Goal: Communication & Community: Answer question/provide support

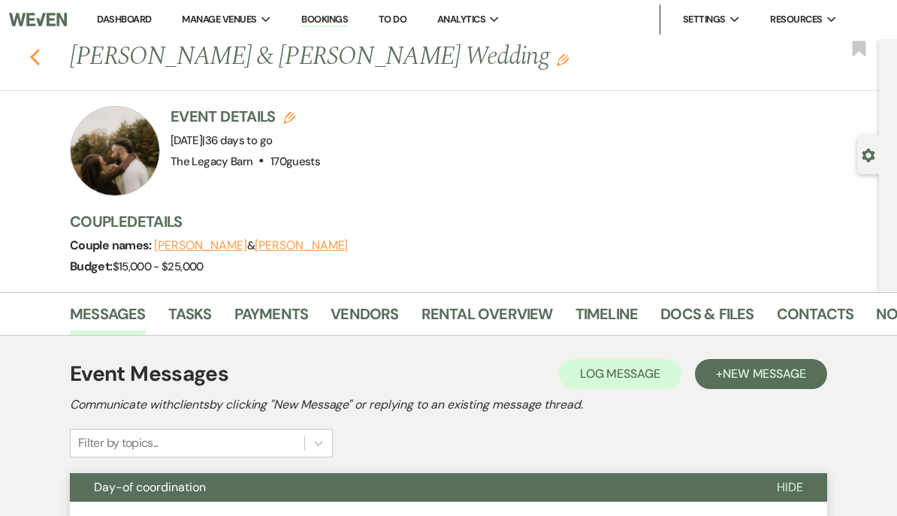
click at [35, 50] on icon "Previous" at bounding box center [34, 57] width 11 height 18
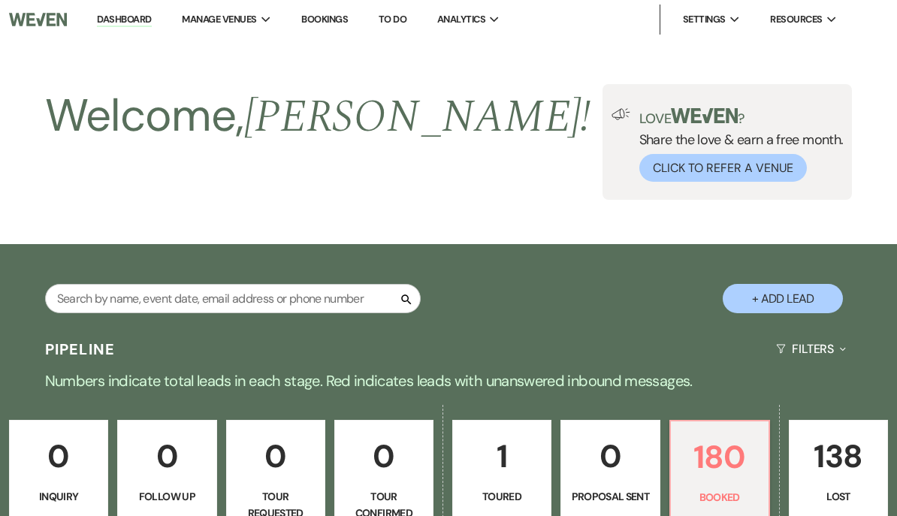
scroll to position [557, 0]
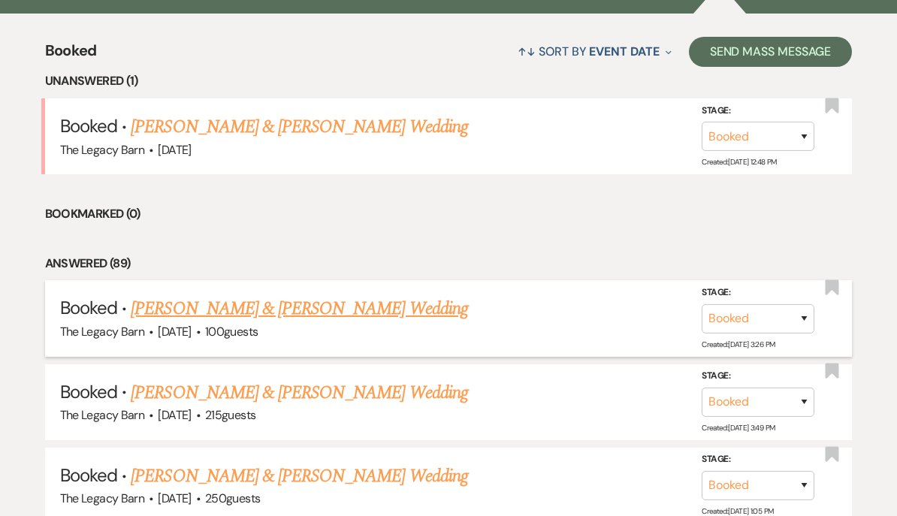
click at [207, 299] on link "[PERSON_NAME] & [PERSON_NAME] Wedding" at bounding box center [299, 308] width 337 height 27
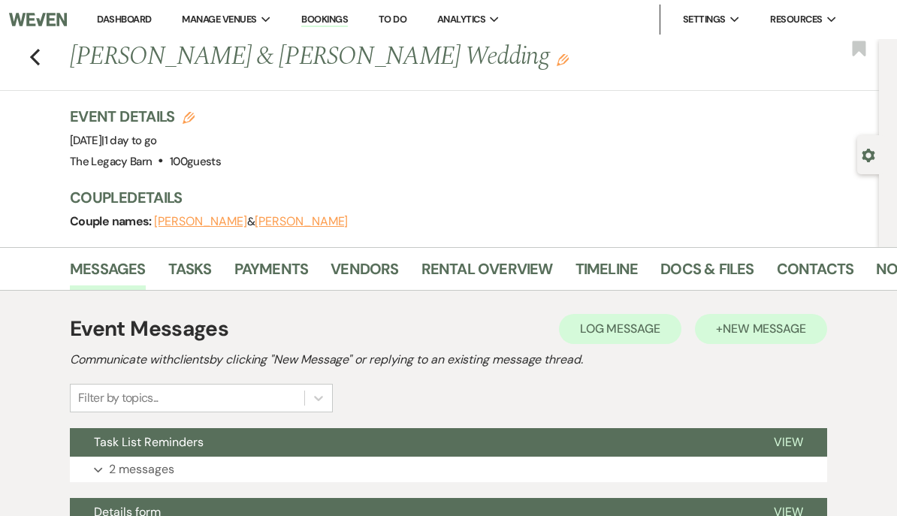
click at [757, 331] on span "New Message" at bounding box center [764, 329] width 83 height 16
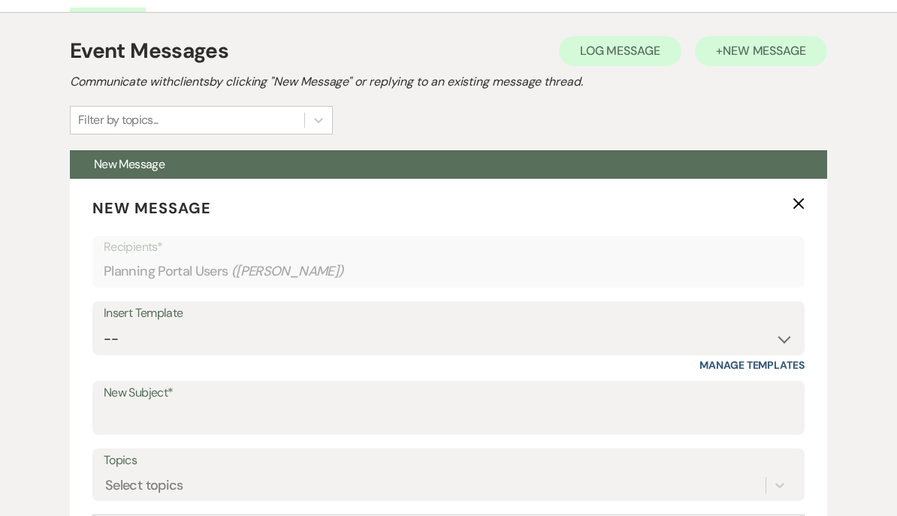
scroll to position [280, 0]
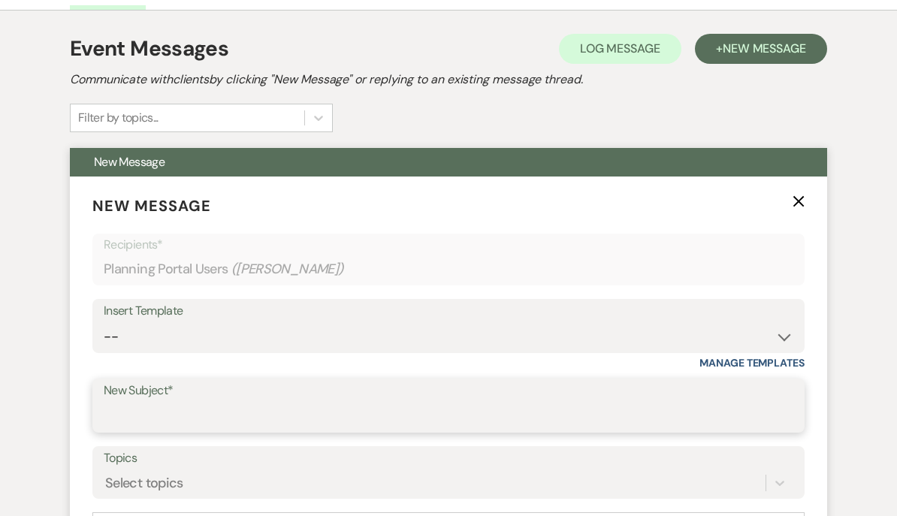
click at [127, 418] on input "New Subject*" at bounding box center [449, 416] width 690 height 29
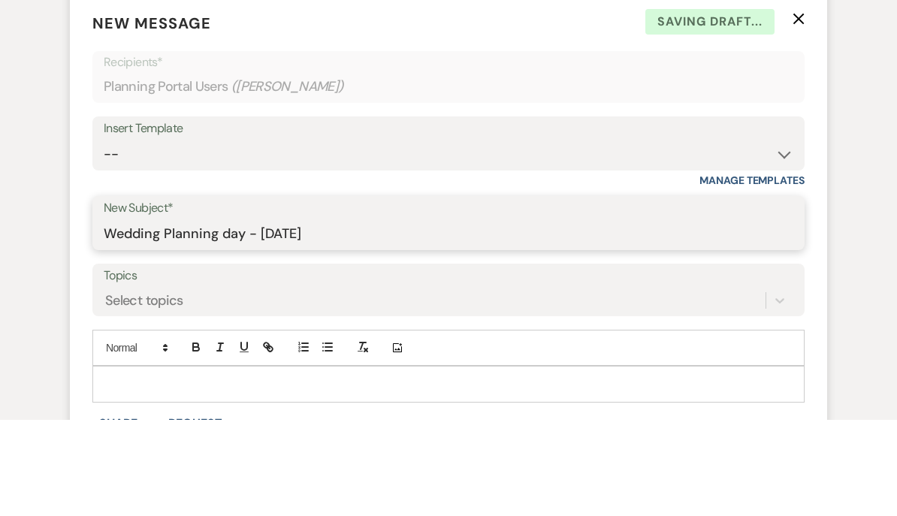
scroll to position [369, 0]
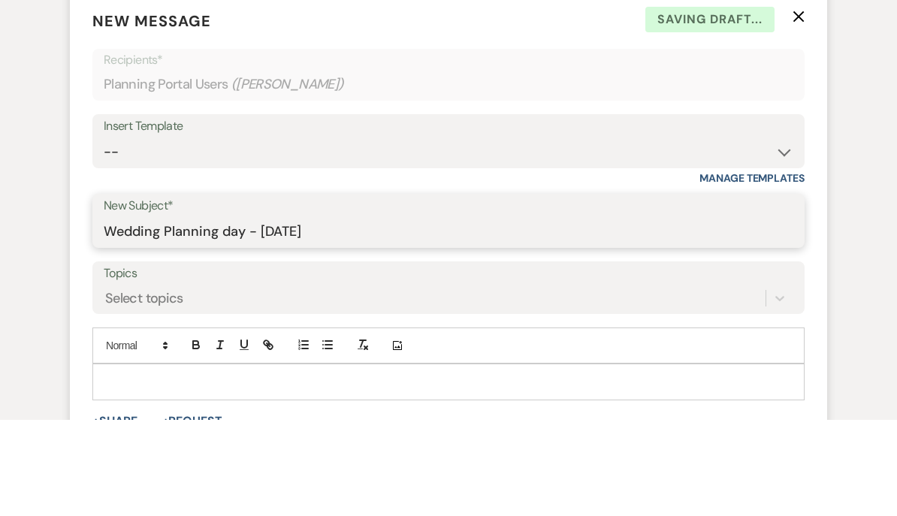
type input "Wedding Planning day - [DATE]"
click at [122, 461] on div at bounding box center [448, 478] width 711 height 35
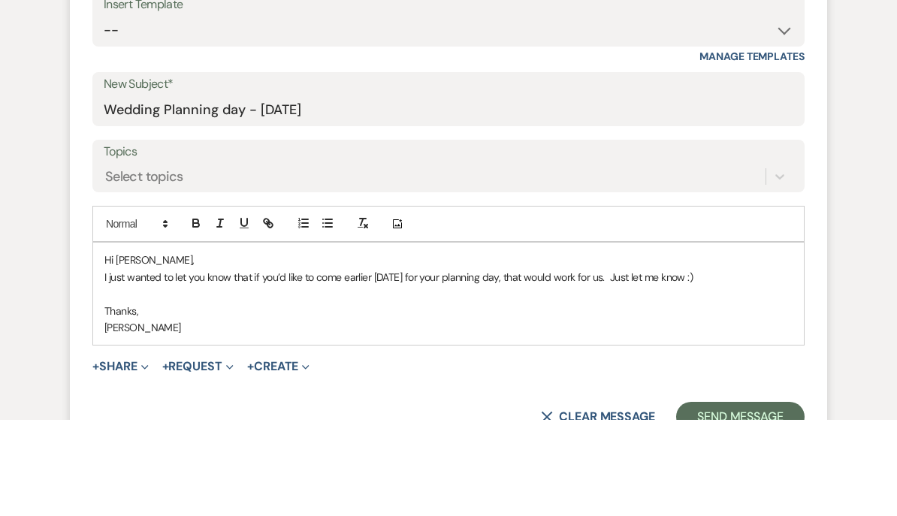
scroll to position [493, 0]
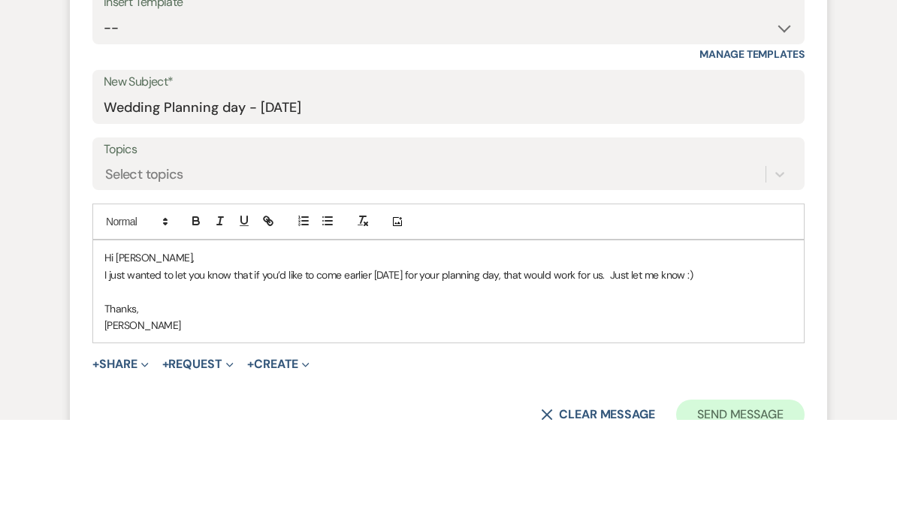
click at [754, 496] on button "Send Message" at bounding box center [740, 511] width 128 height 30
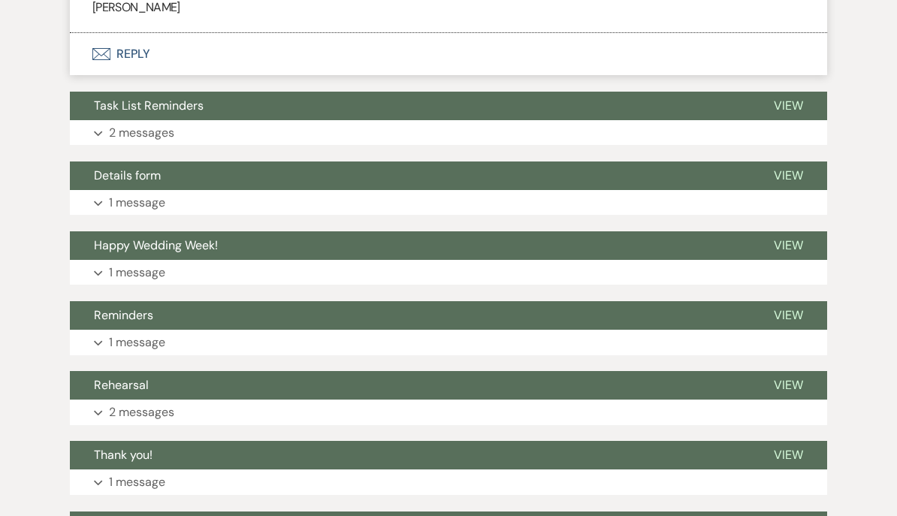
scroll to position [658, 0]
